Goal: Obtain resource: Download file/media

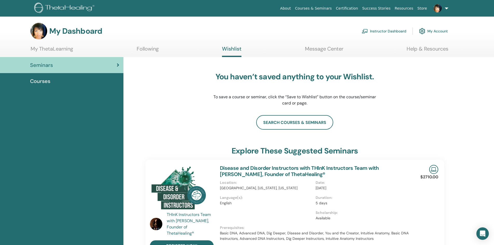
click at [348, 8] on link "Certification" at bounding box center [347, 9] width 26 height 10
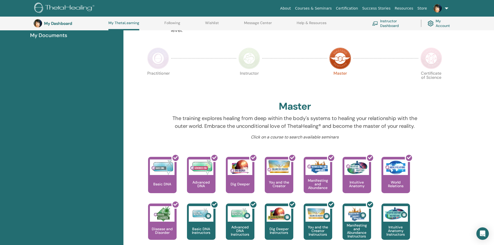
scroll to position [91, 0]
click at [249, 55] on img at bounding box center [249, 59] width 22 height 22
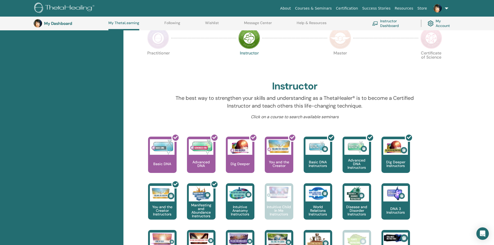
scroll to position [66, 0]
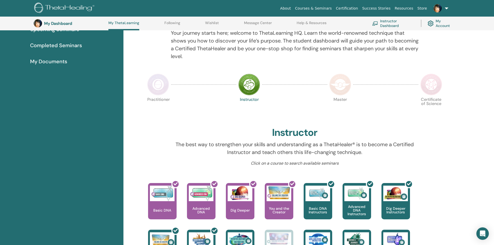
click at [158, 82] on img at bounding box center [158, 85] width 22 height 22
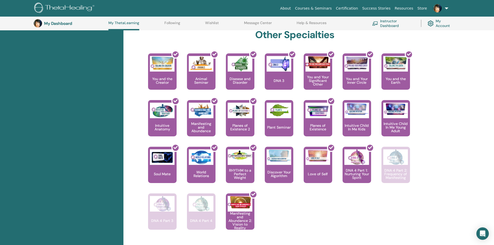
scroll to position [299, 0]
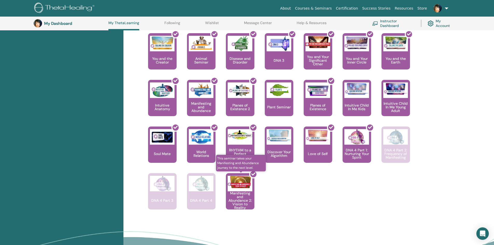
click at [239, 194] on div at bounding box center [243, 193] width 29 height 47
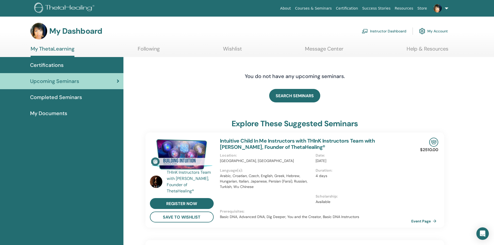
click at [50, 97] on span "Completed Seminars" at bounding box center [56, 97] width 52 height 8
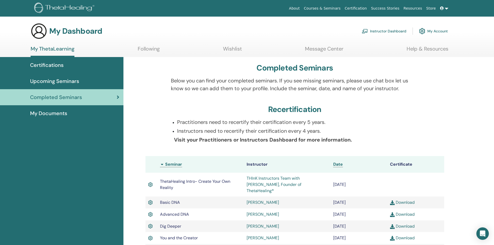
click at [50, 113] on span "My Documents" at bounding box center [48, 113] width 37 height 8
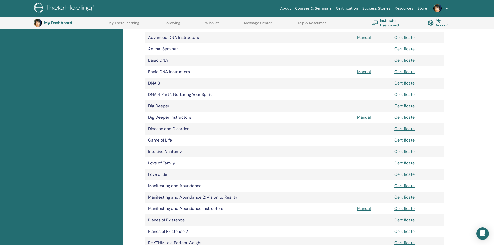
scroll to position [116, 0]
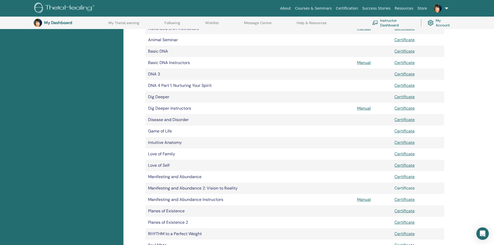
click at [406, 187] on link "Certificate" at bounding box center [404, 187] width 20 height 5
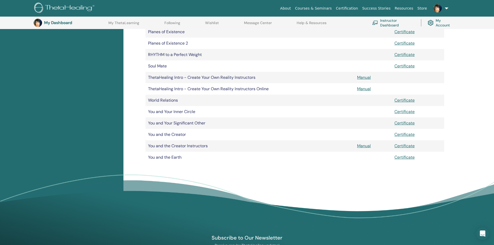
scroll to position [298, 0]
